Goal: Browse casually

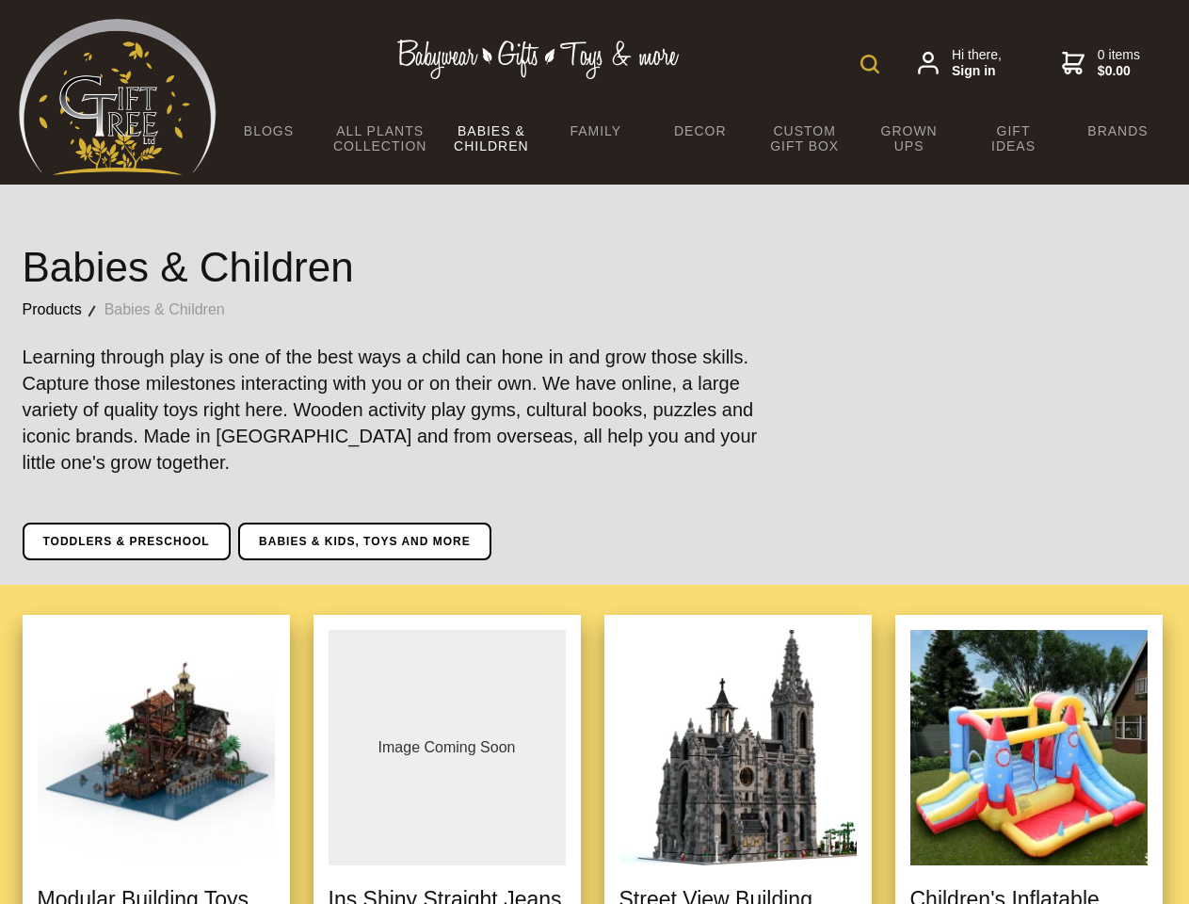
click at [870, 64] on img at bounding box center [869, 64] width 19 height 19
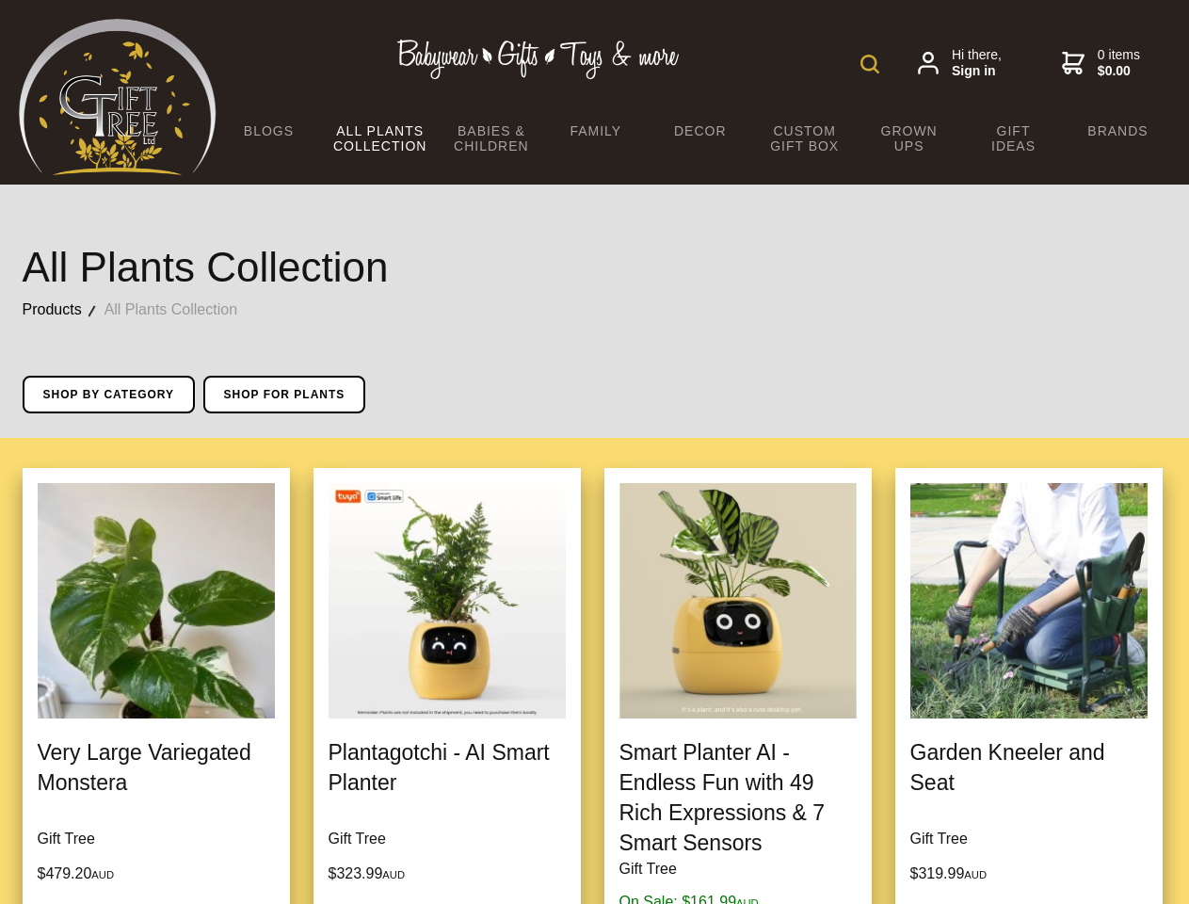
click at [870, 64] on img at bounding box center [869, 64] width 19 height 19
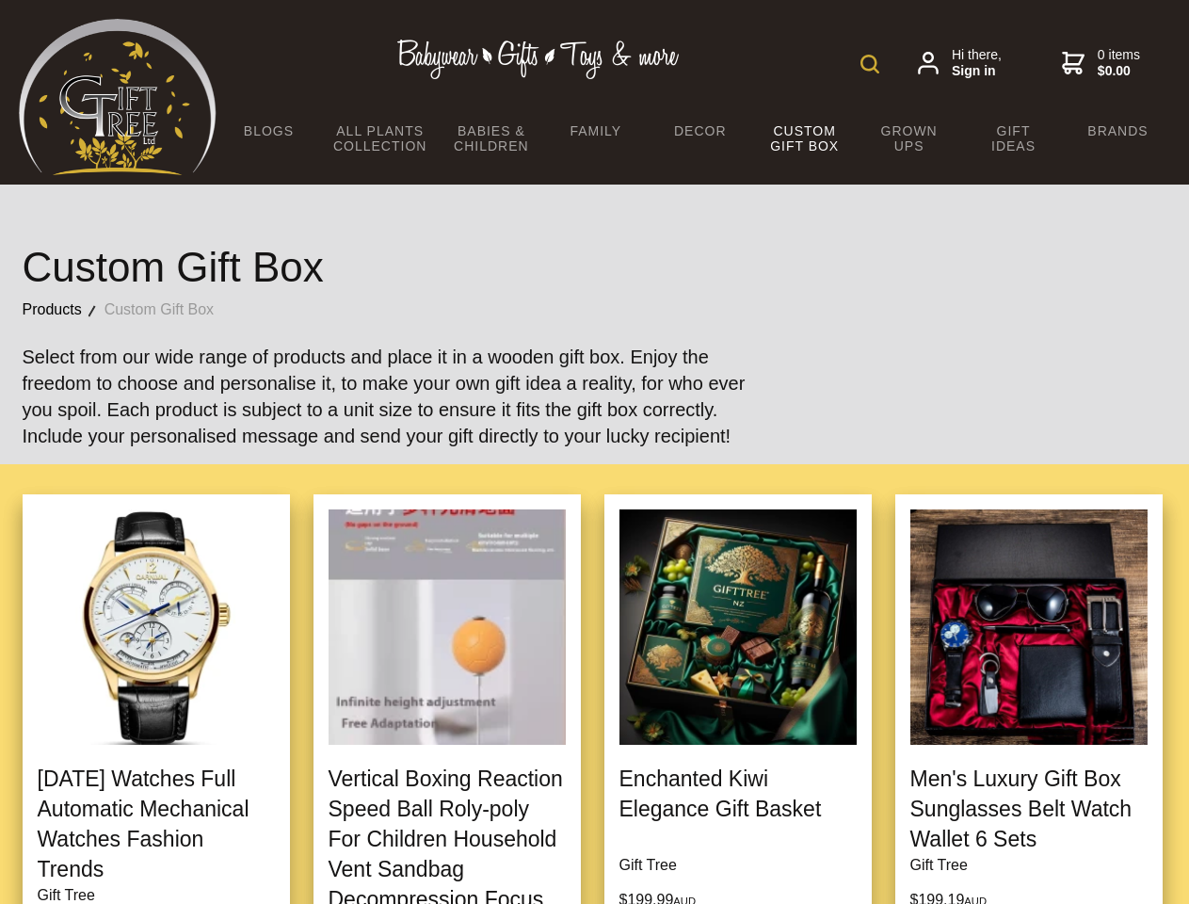
click at [870, 64] on img at bounding box center [869, 64] width 19 height 19
